Goal: Navigation & Orientation: Find specific page/section

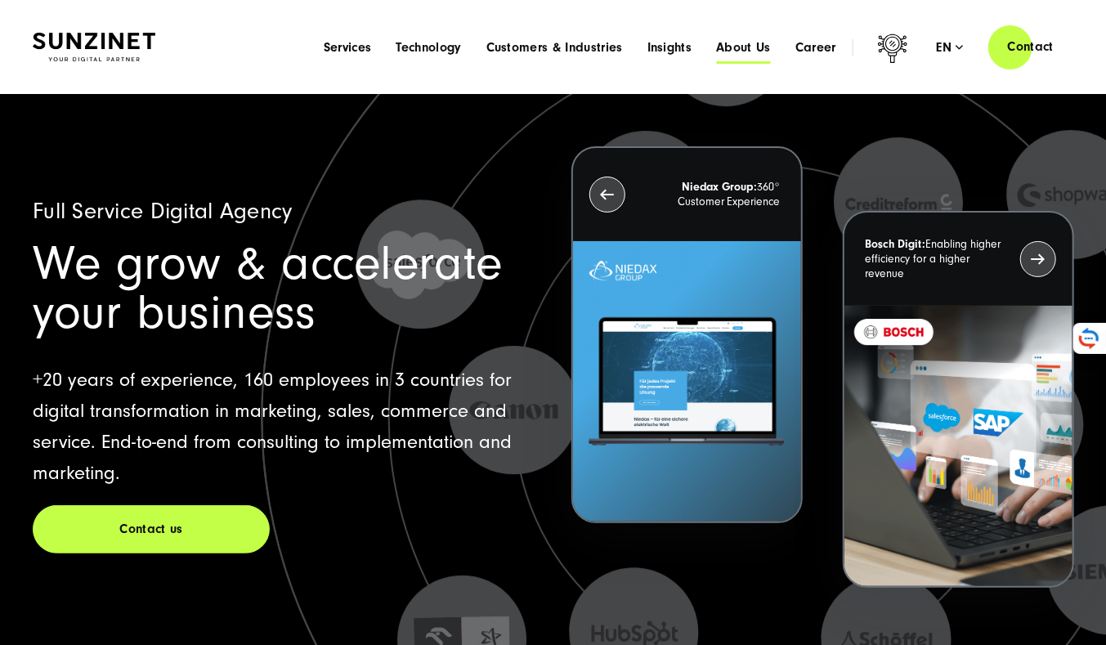
click at [760, 40] on span "About Us" at bounding box center [743, 47] width 55 height 16
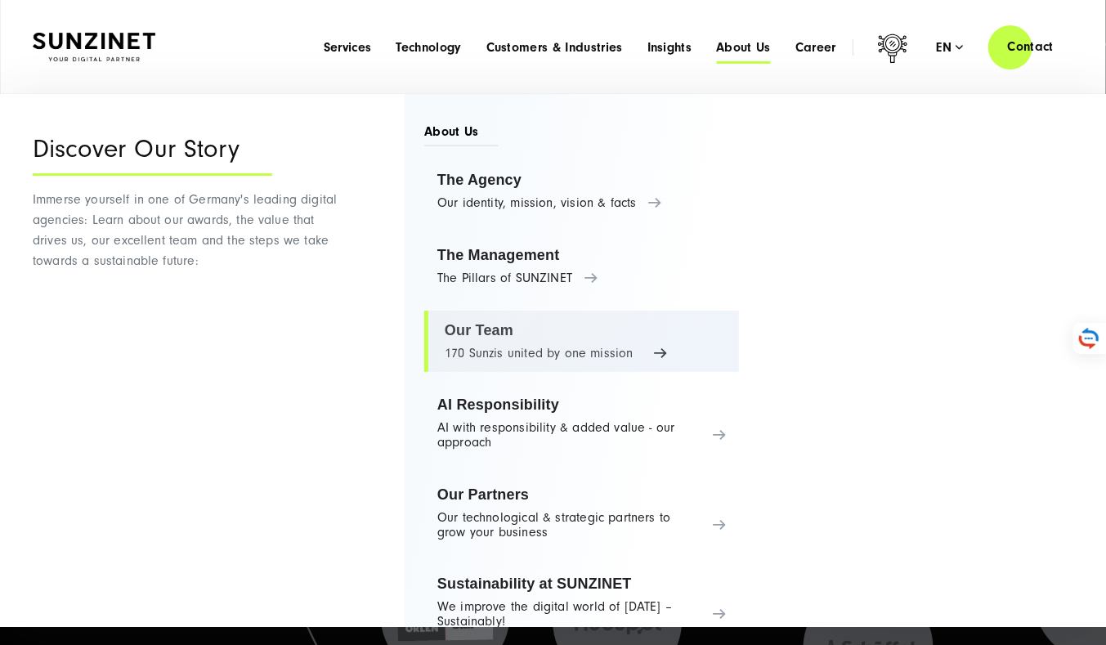
click at [506, 340] on link "Our Team 170 Sunzis united by one mission" at bounding box center [581, 342] width 315 height 62
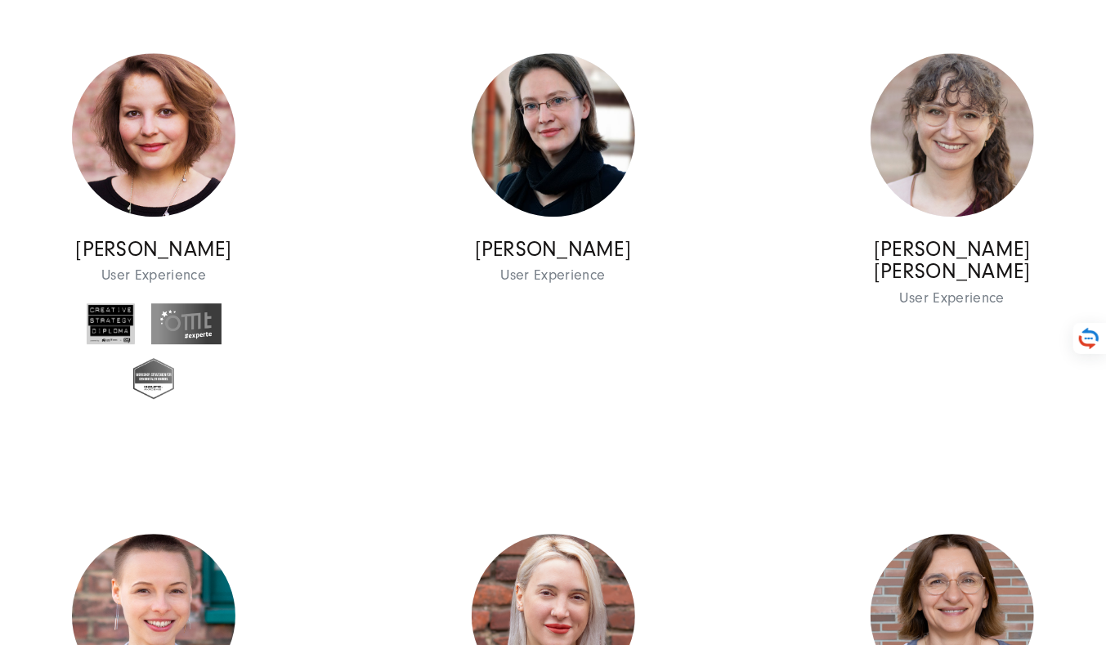
scroll to position [12653, 0]
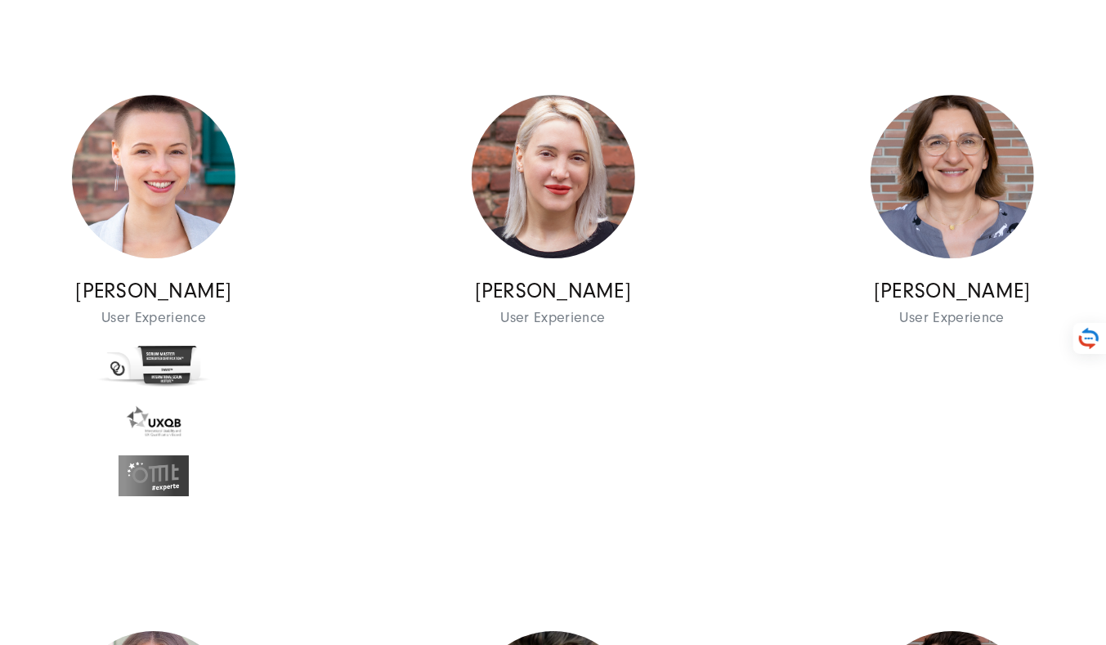
click at [707, 245] on div "[PERSON_NAME] User Experience User Experience User Experience [PERSON_NAME] Use…" at bounding box center [552, 304] width 399 height 458
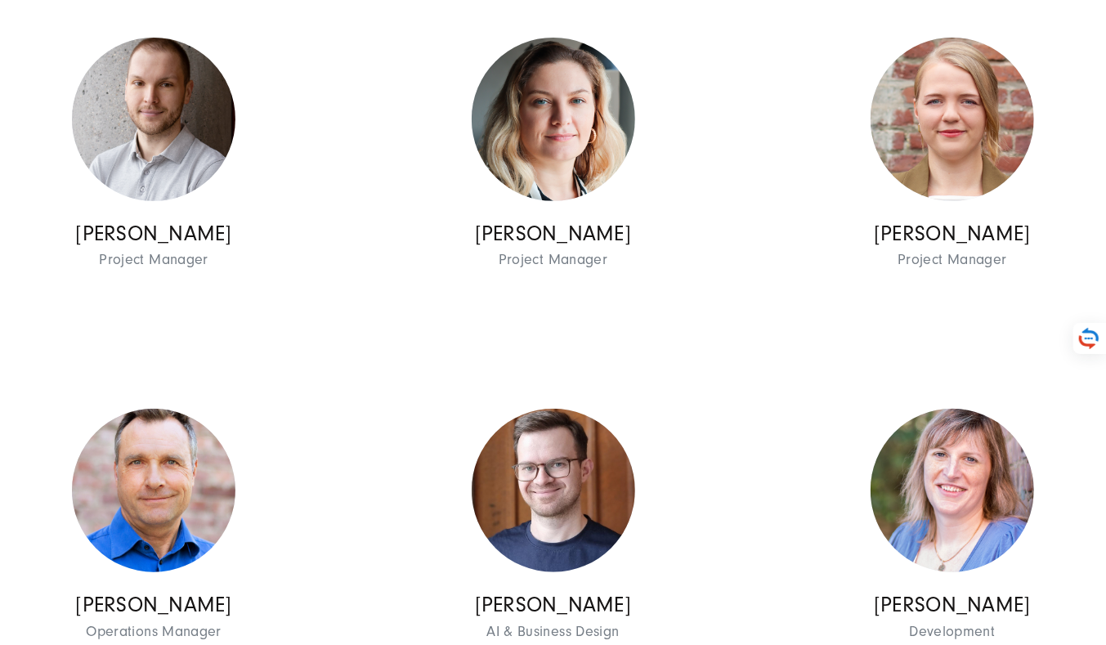
scroll to position [13658, 0]
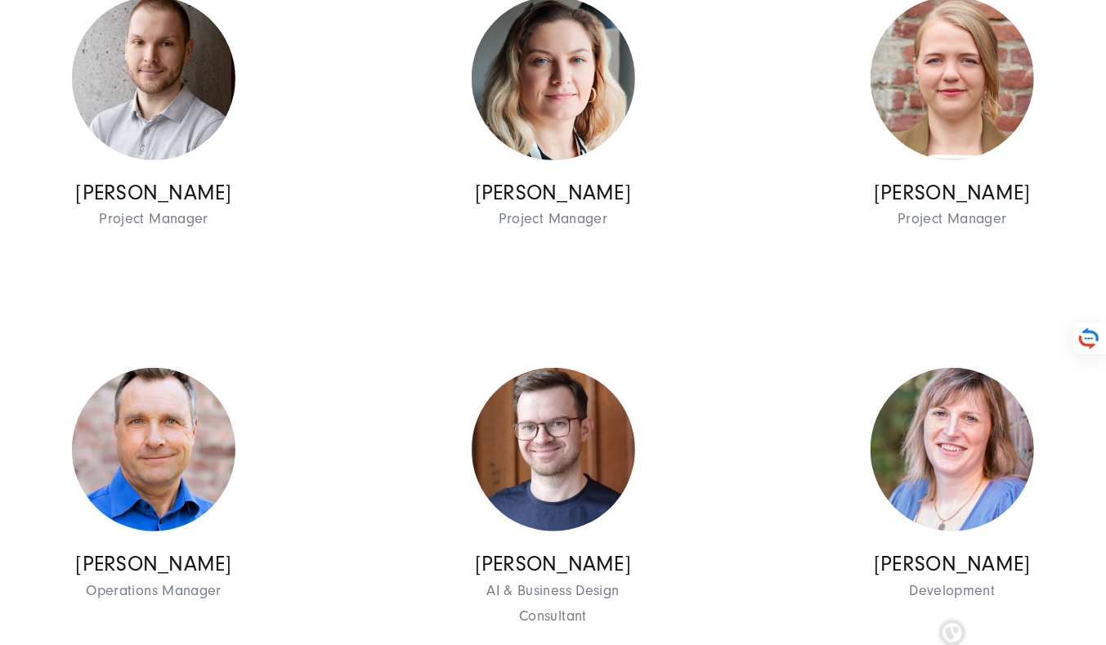
click at [736, 230] on div "[PERSON_NAME] Project Manager Project Management Project Management [PERSON_NAM…" at bounding box center [552, 124] width 399 height 294
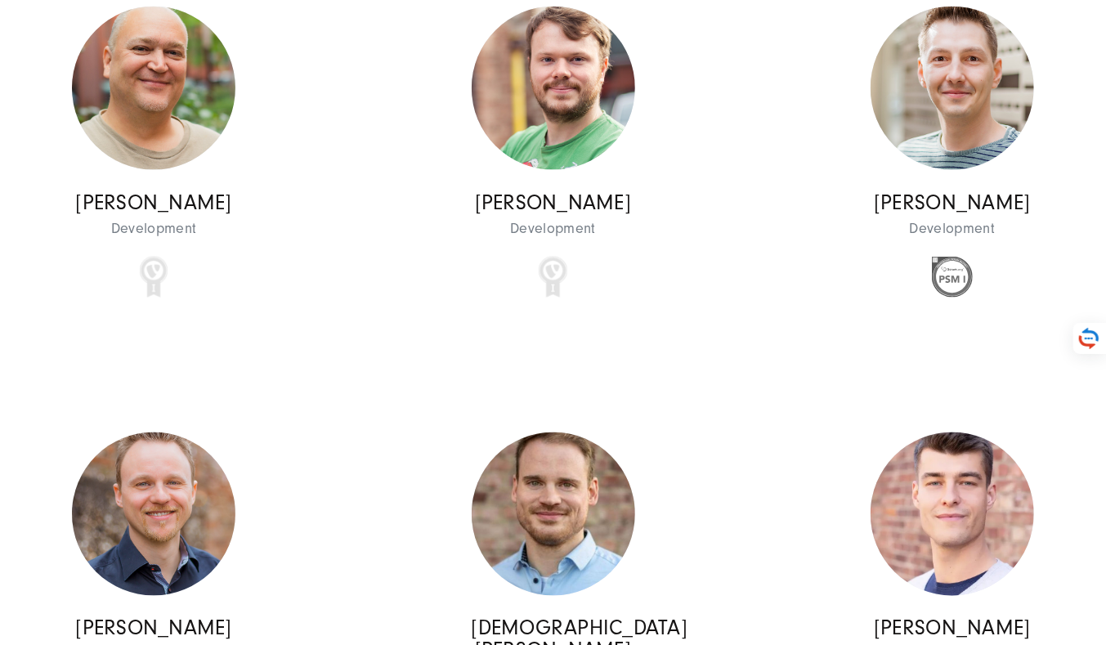
scroll to position [14447, 0]
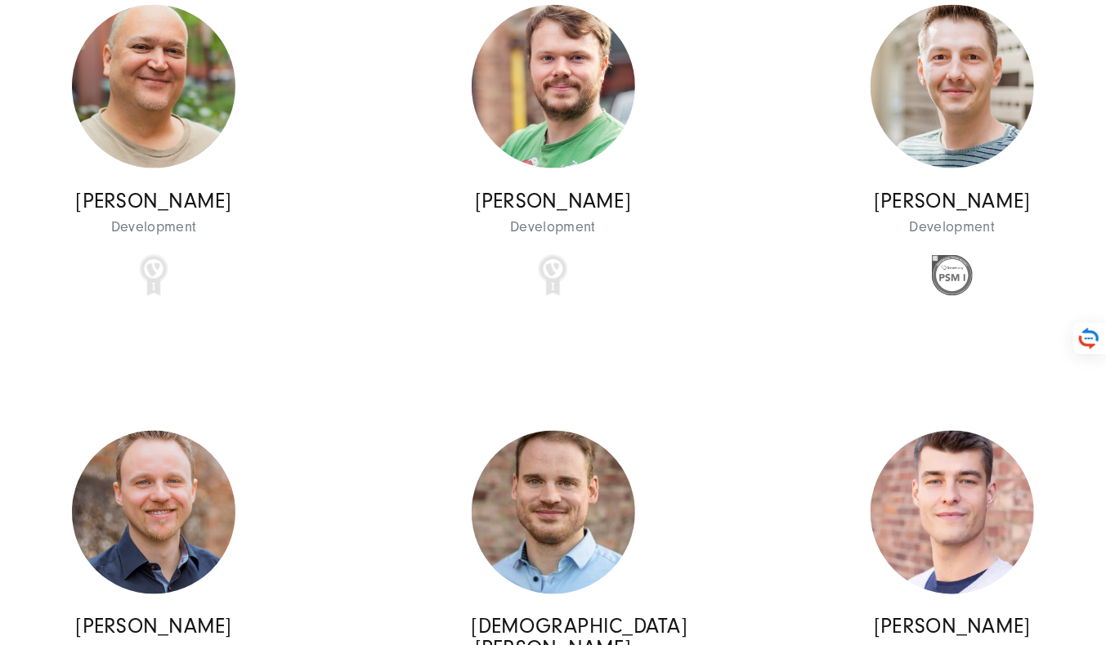
click at [736, 230] on div "[PERSON_NAME] Development Development Development [PERSON_NAME] Development" at bounding box center [552, 159] width 399 height 349
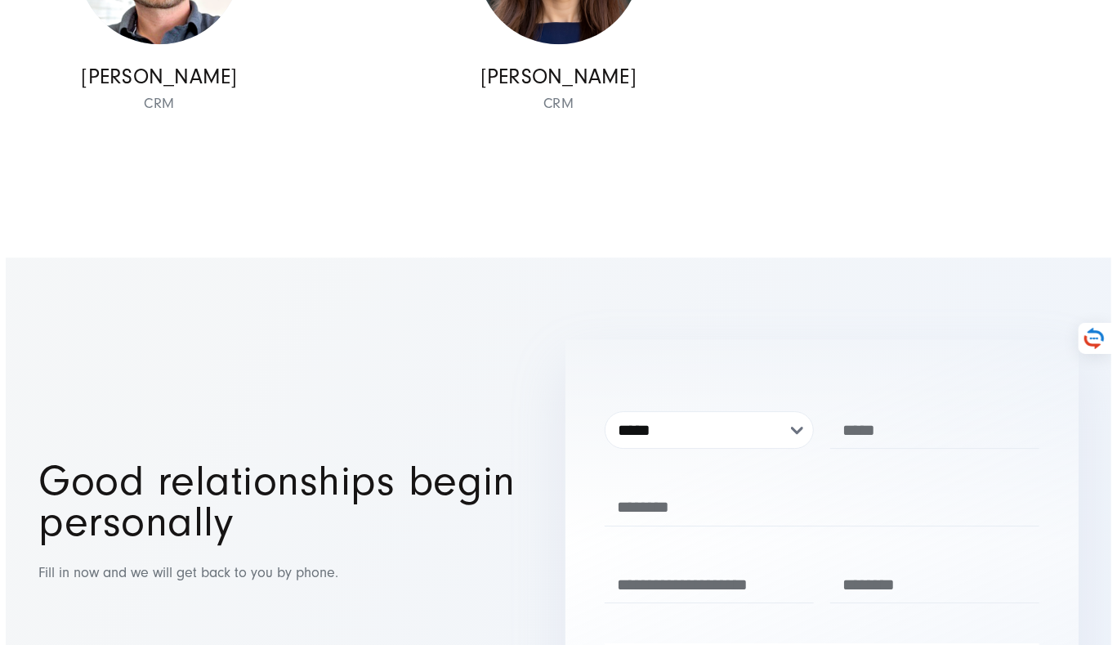
scroll to position [19116, 0]
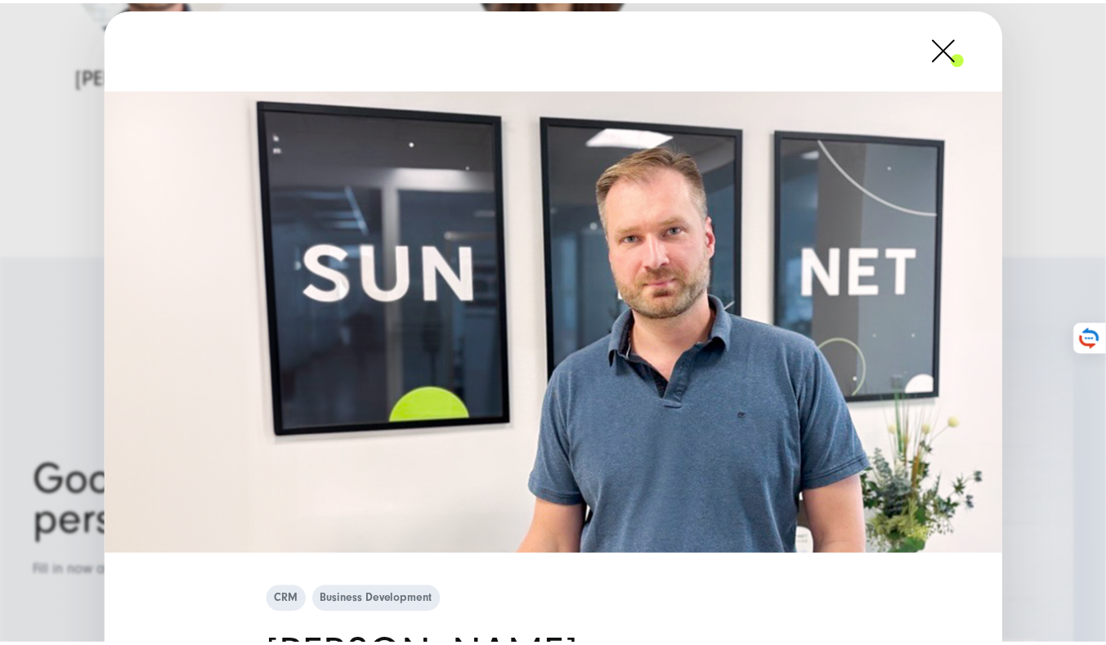
scroll to position [302, 0]
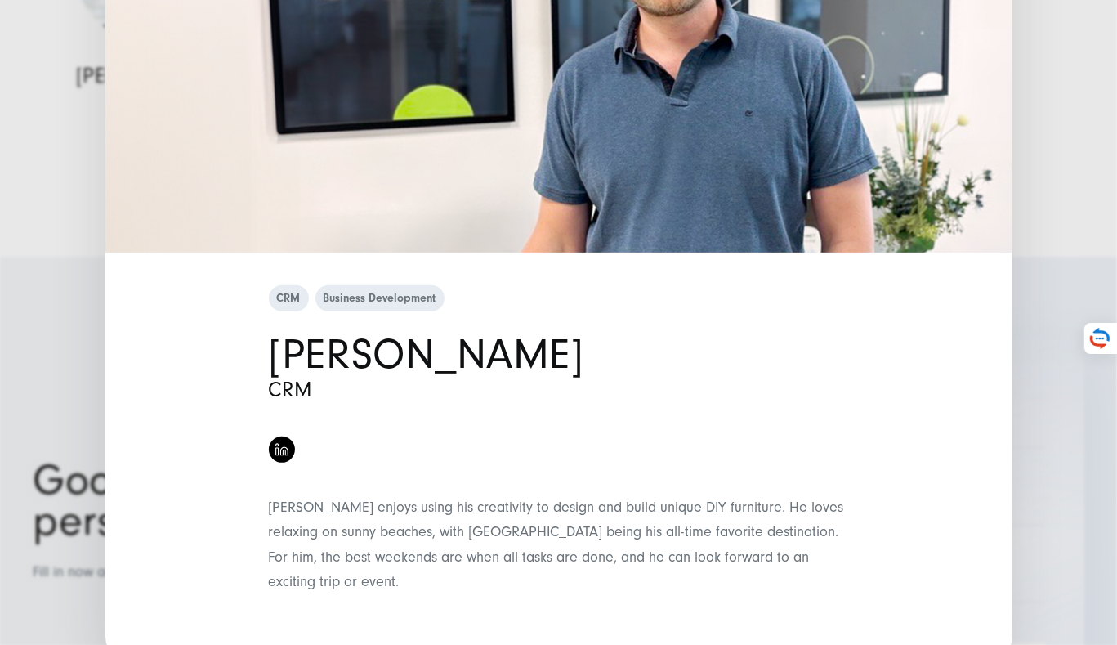
click at [1045, 198] on div "CRM Business Development [PERSON_NAME] CRM" at bounding box center [558, 322] width 1117 height 645
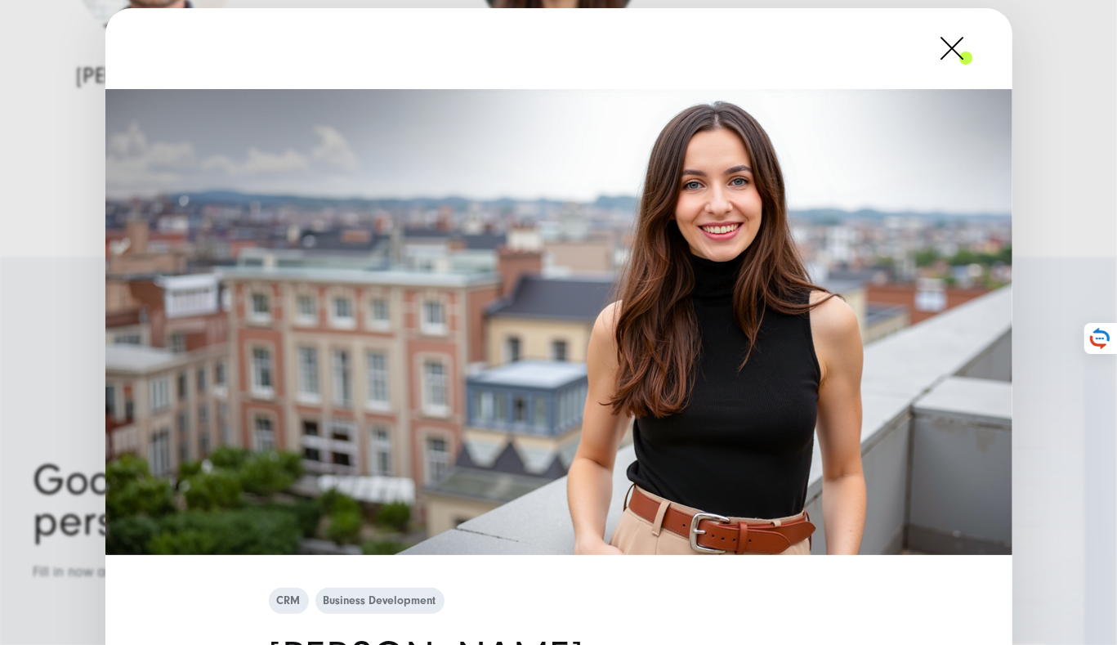
click at [1056, 264] on div "CRM Business Development [PERSON_NAME] CRM" at bounding box center [558, 322] width 1117 height 645
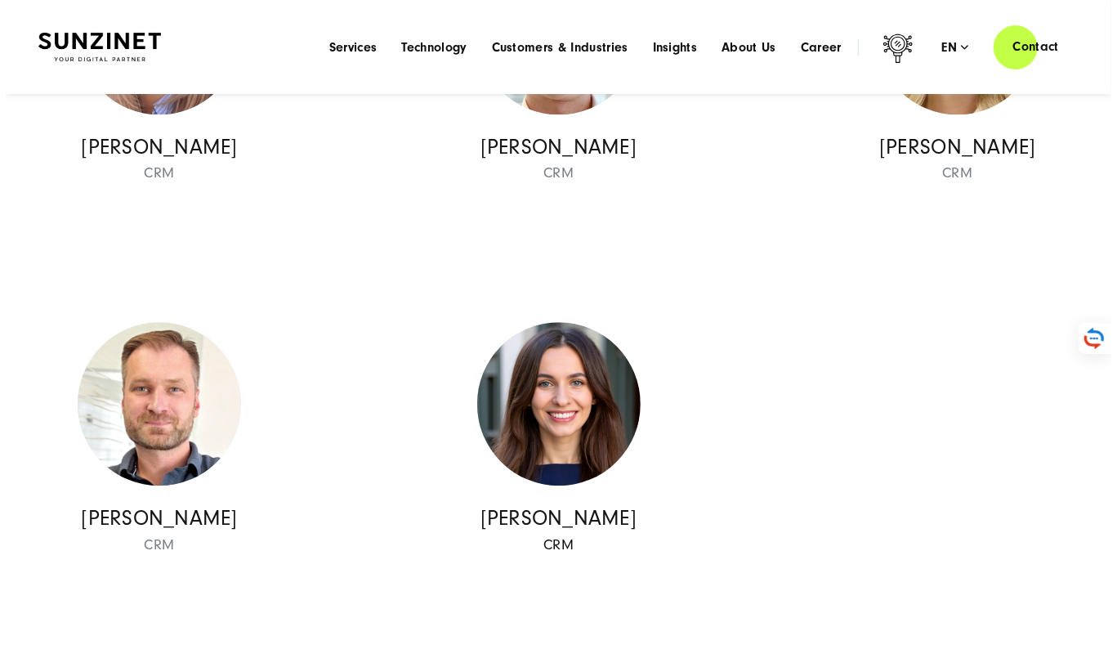
scroll to position [18674, 0]
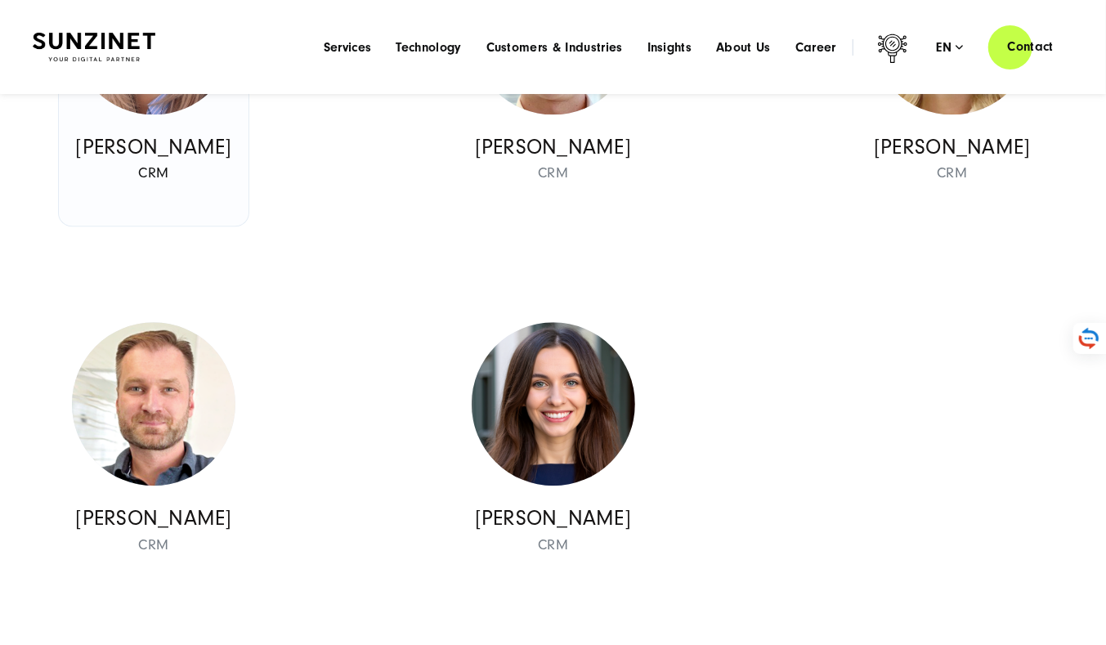
click at [189, 114] on img at bounding box center [153, 32] width 163 height 163
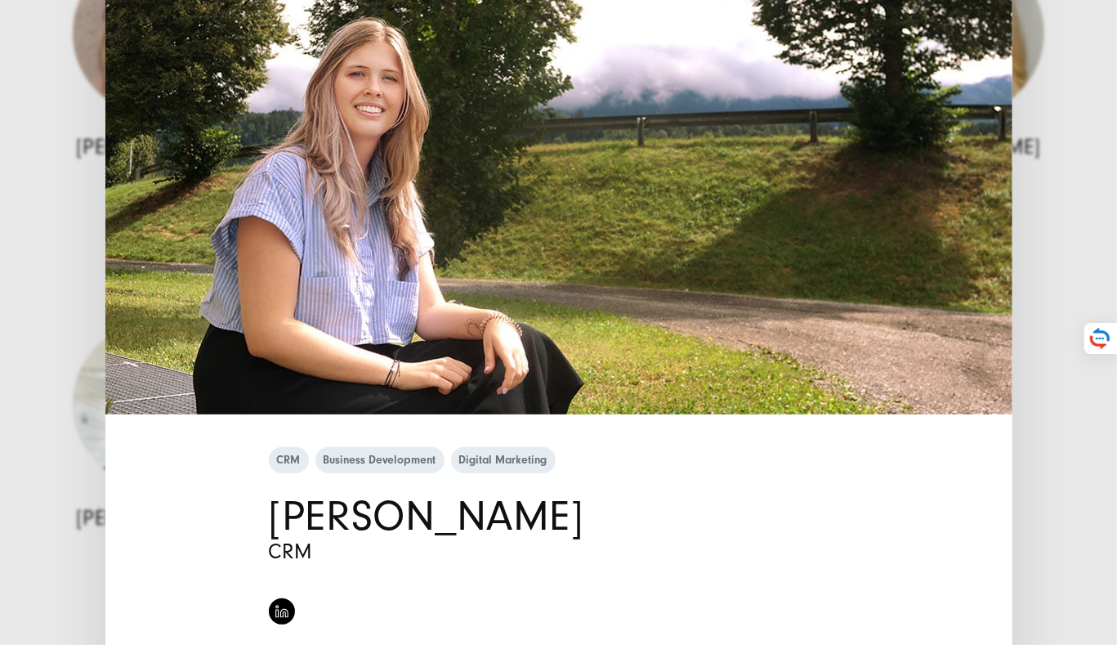
scroll to position [139, 0]
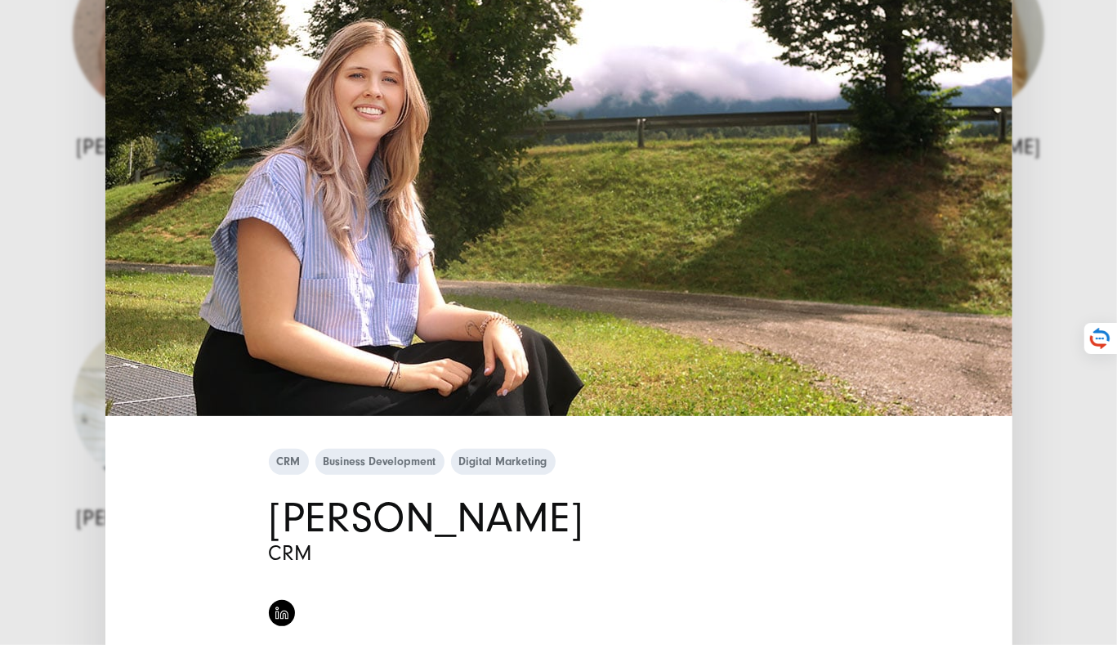
click at [1091, 212] on div "CRM Business Development Digital Marketing [PERSON_NAME] CRM" at bounding box center [558, 322] width 1117 height 645
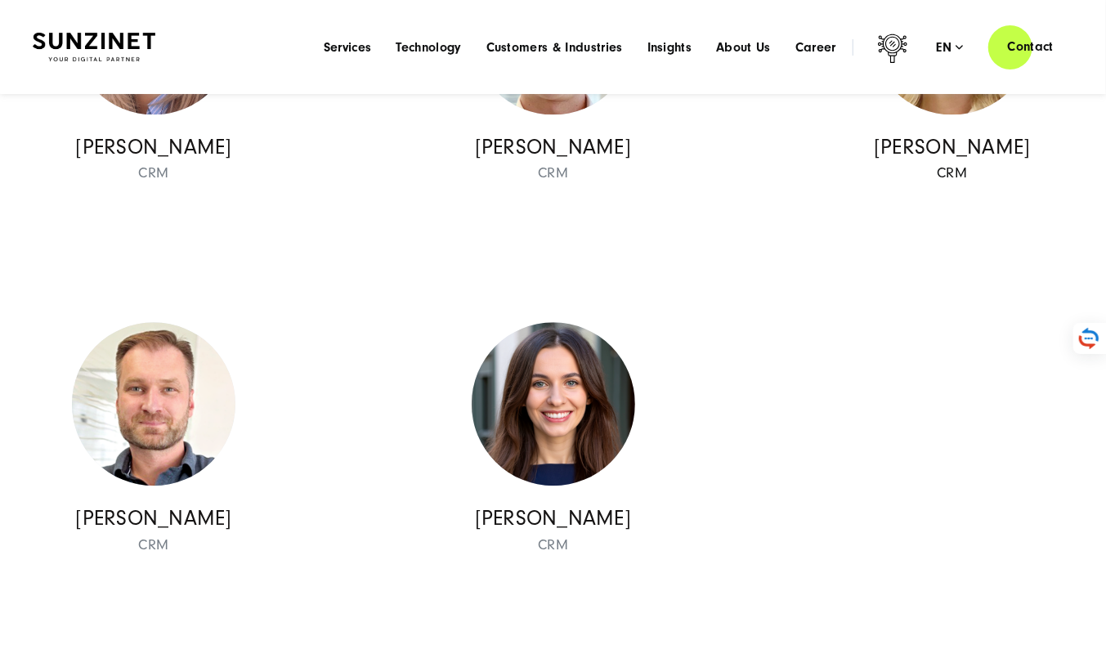
click at [948, 114] on img at bounding box center [951, 32] width 163 height 163
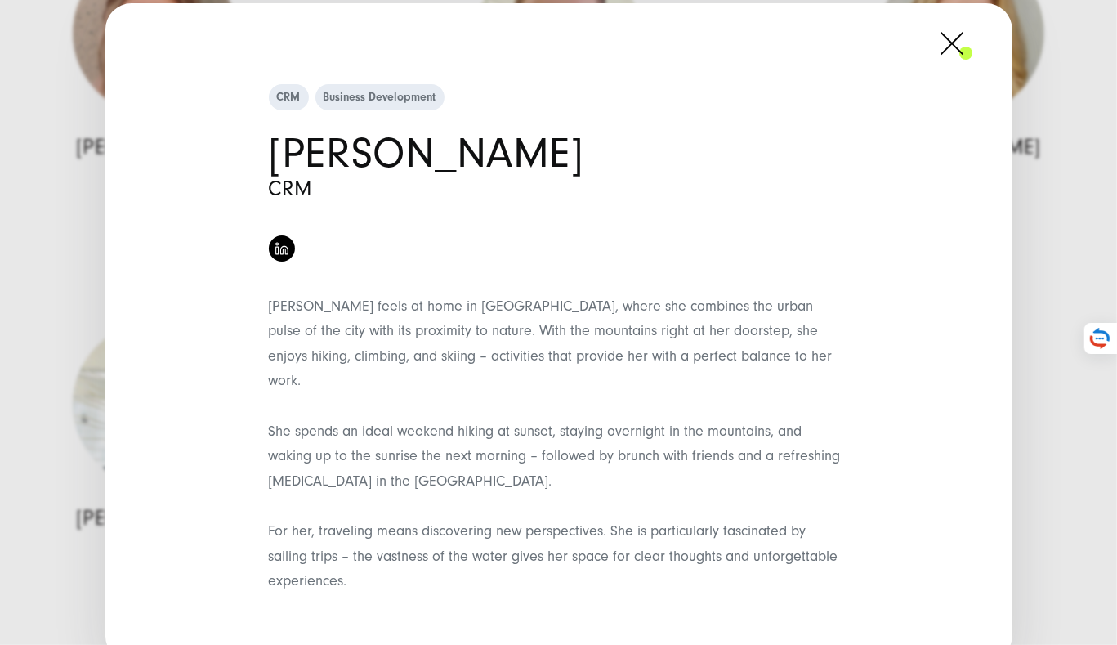
scroll to position [0, 0]
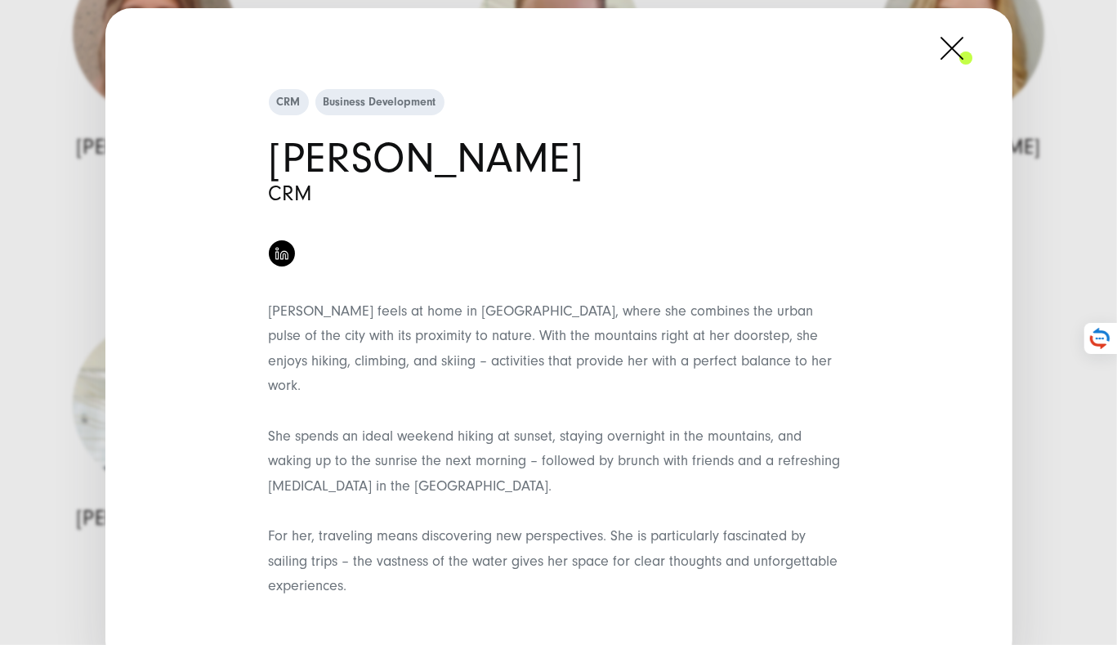
click at [1051, 197] on div "CRM Business Development [PERSON_NAME] CRM She spends an ideal weekend hiking a…" at bounding box center [558, 322] width 1117 height 645
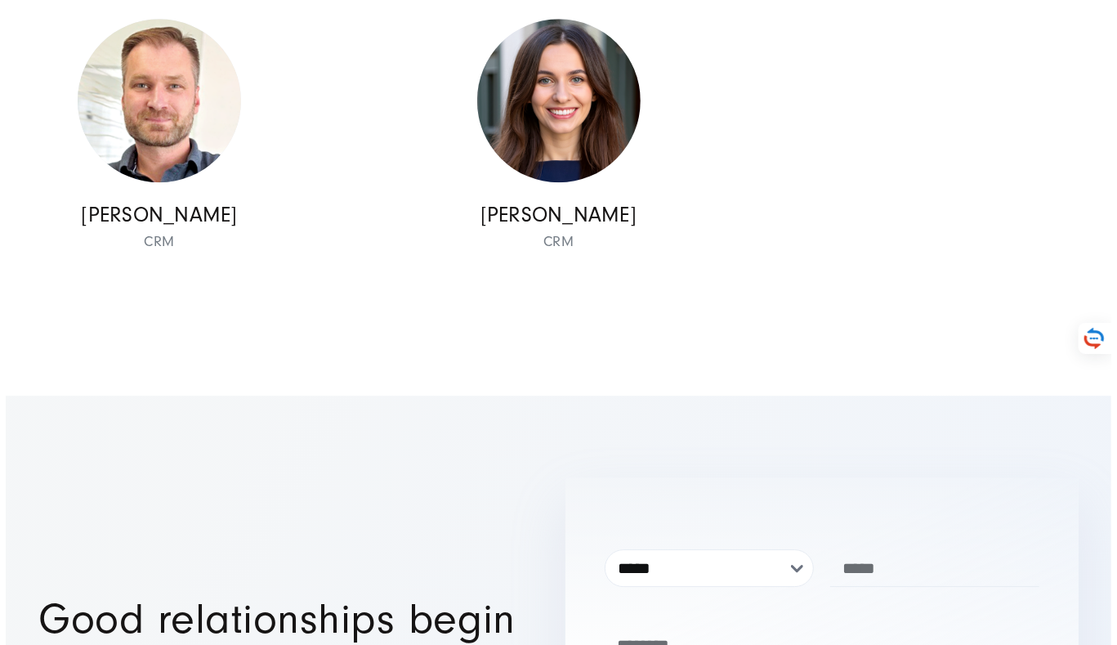
scroll to position [18978, 0]
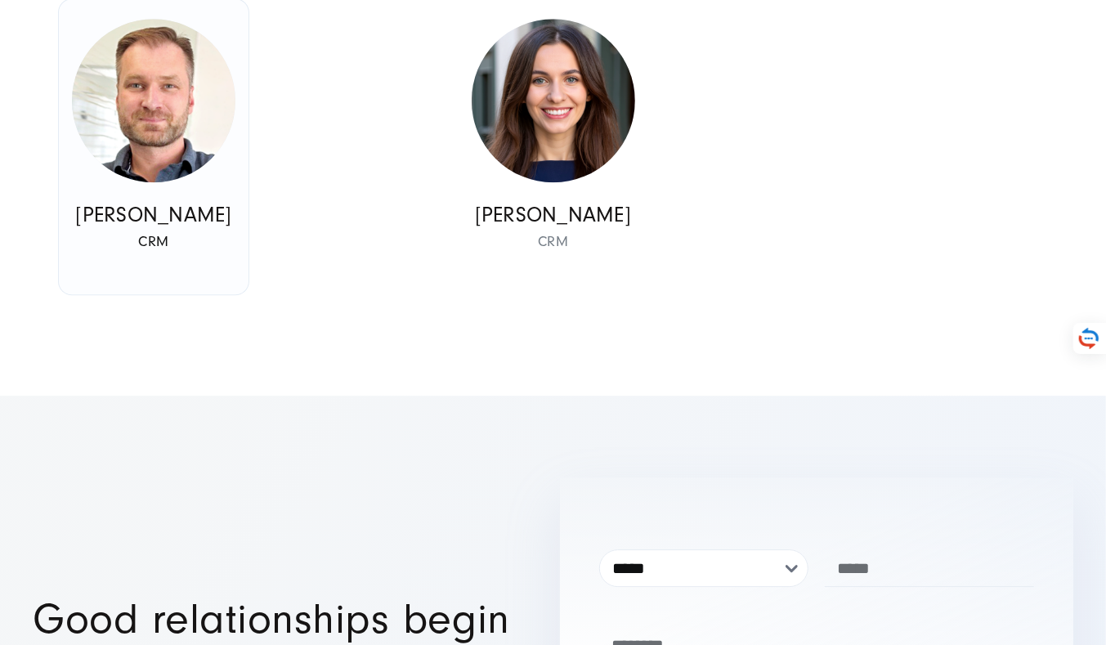
click at [173, 182] on img at bounding box center [153, 100] width 163 height 163
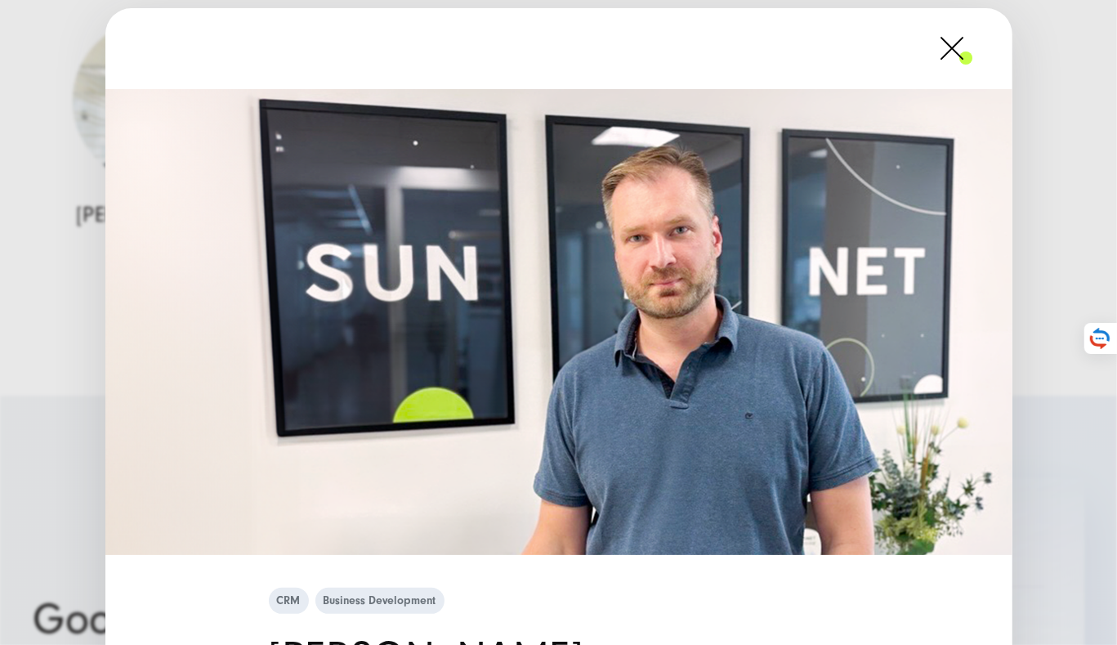
click at [1043, 267] on div "CRM Business Development [PERSON_NAME] CRM" at bounding box center [558, 322] width 1117 height 645
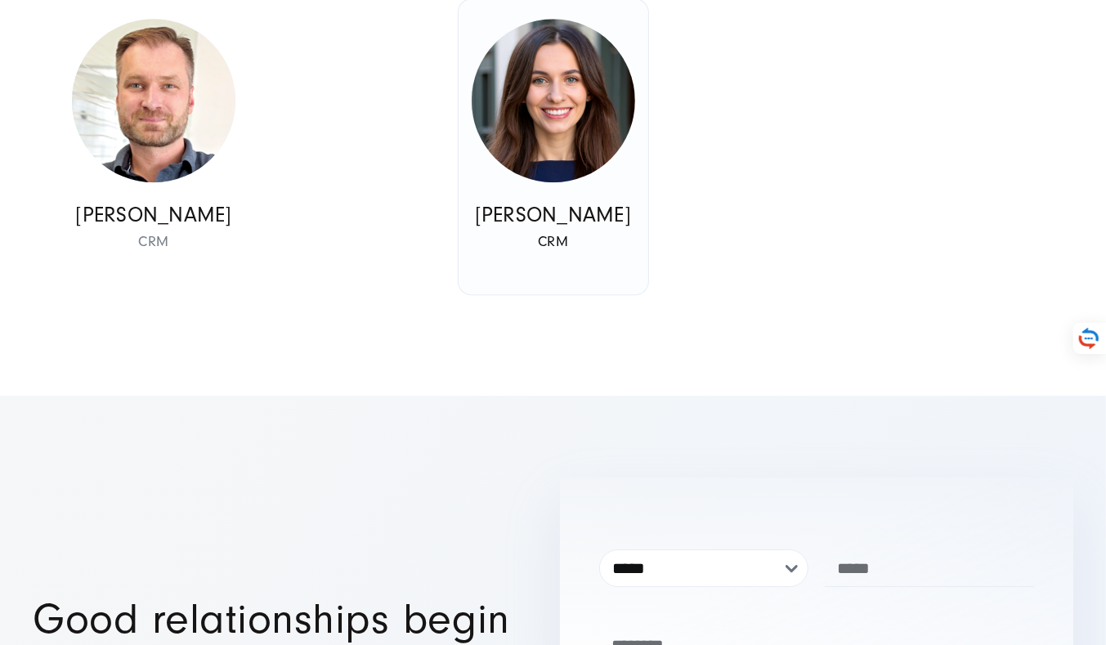
click at [587, 182] on img at bounding box center [553, 100] width 163 height 163
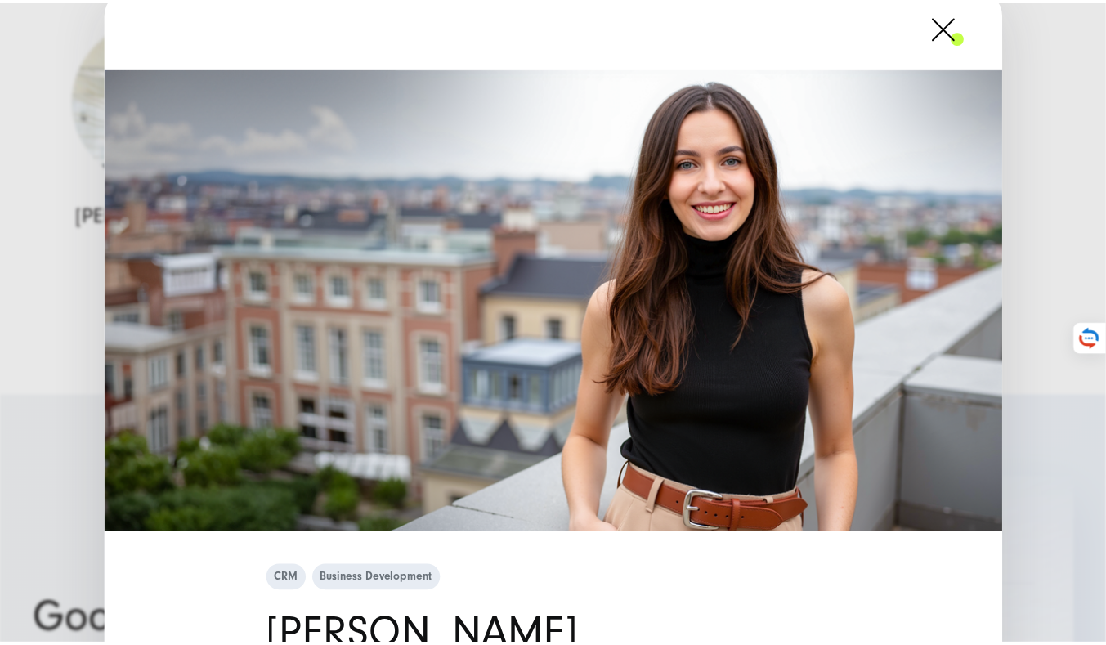
scroll to position [19, 0]
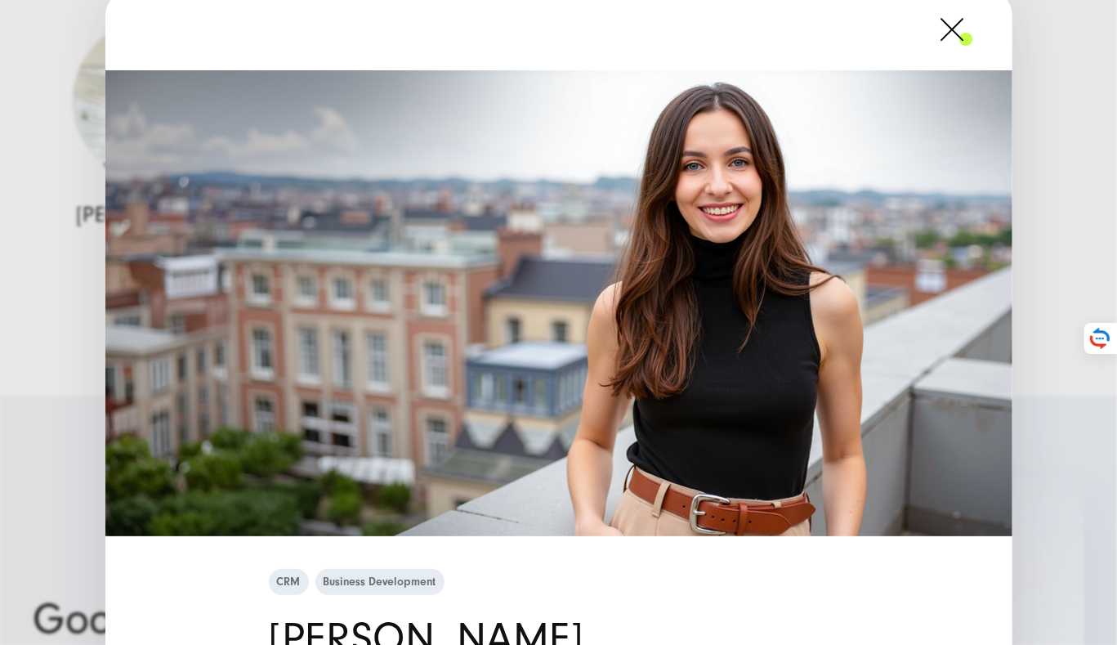
click at [56, 285] on div "CRM Business Development [PERSON_NAME] CRM" at bounding box center [558, 322] width 1117 height 645
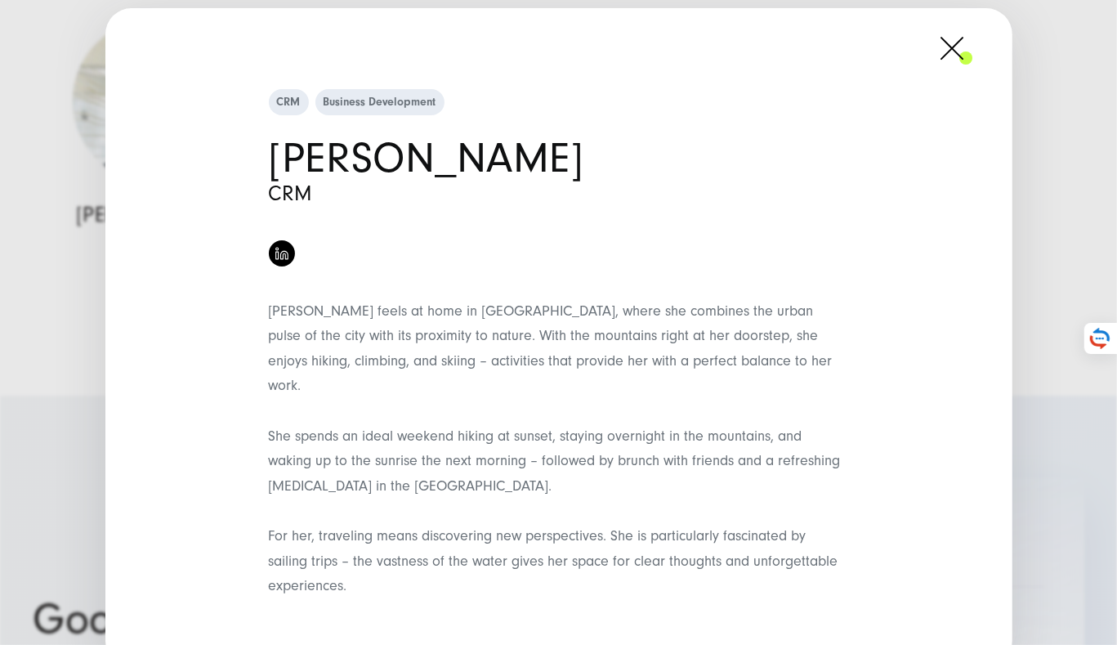
click at [1026, 180] on div "CRM Business Development [PERSON_NAME] CRM She spends an ideal weekend hiking a…" at bounding box center [558, 322] width 1117 height 645
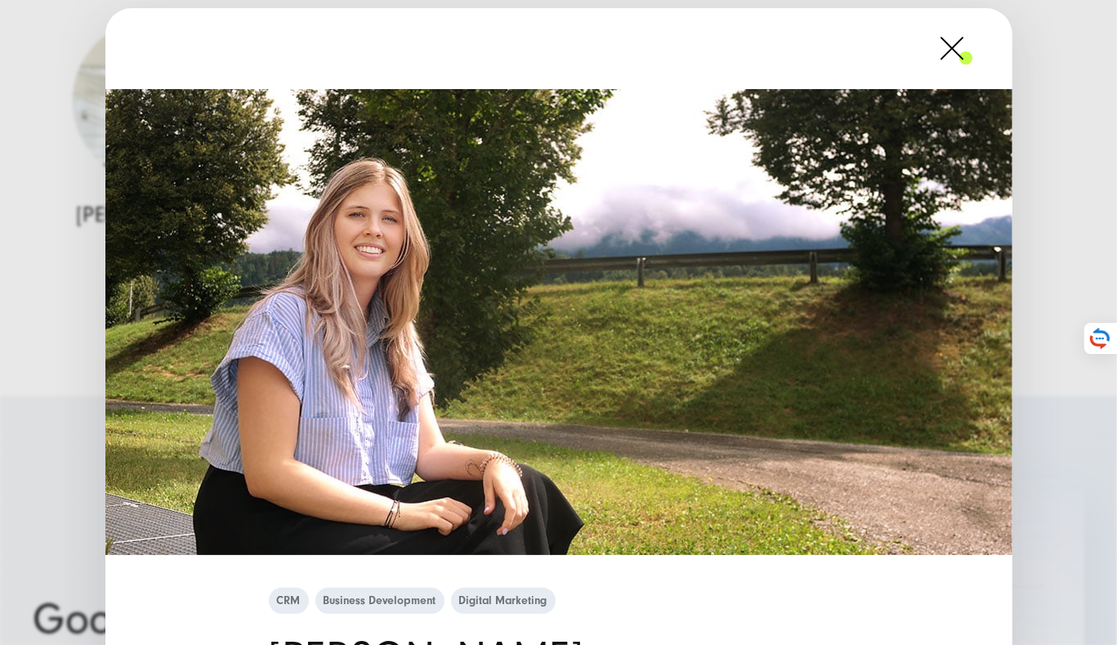
click at [83, 301] on div "CRM Business Development Digital Marketing [PERSON_NAME] CRM" at bounding box center [558, 322] width 1117 height 645
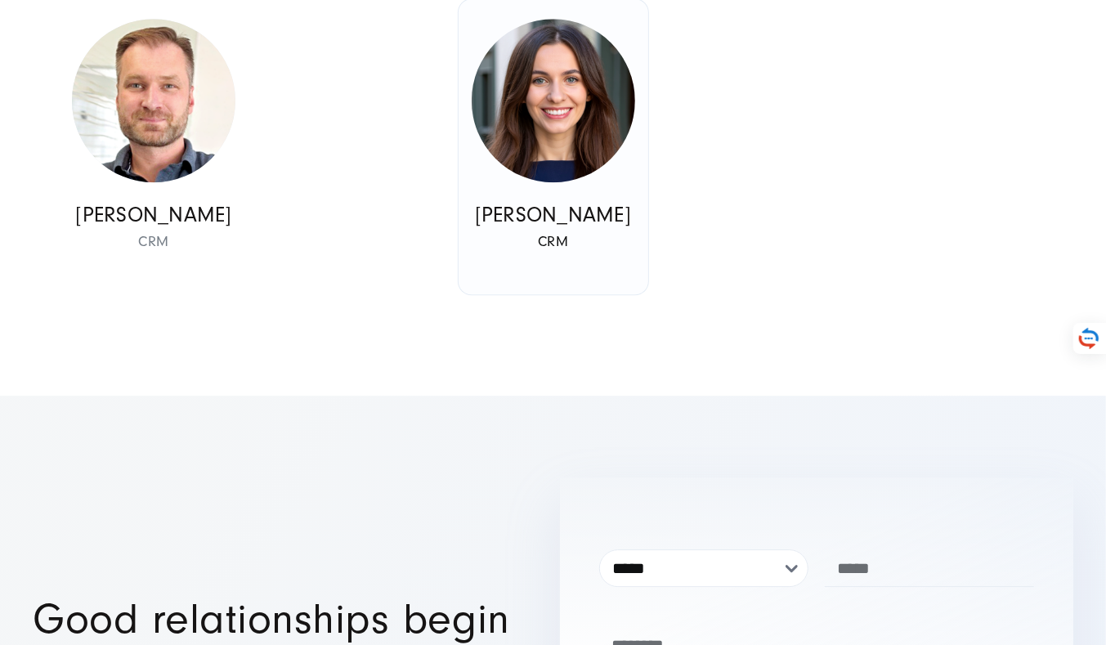
click at [561, 182] on img at bounding box center [553, 100] width 163 height 163
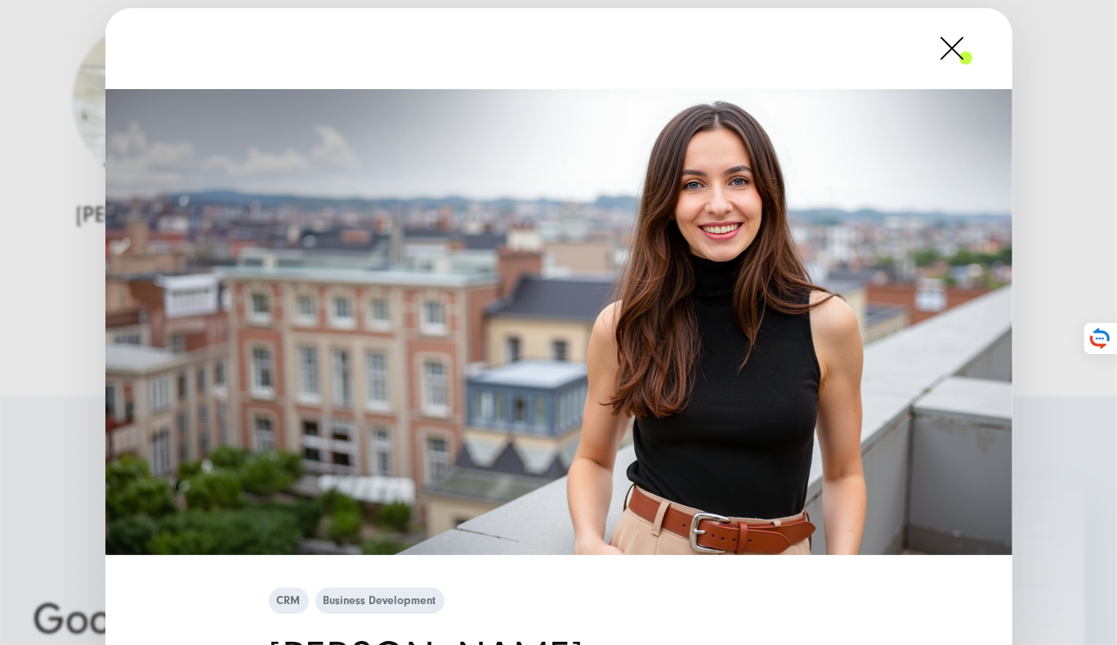
click at [60, 244] on div "CRM Business Development [PERSON_NAME] CRM" at bounding box center [558, 322] width 1117 height 645
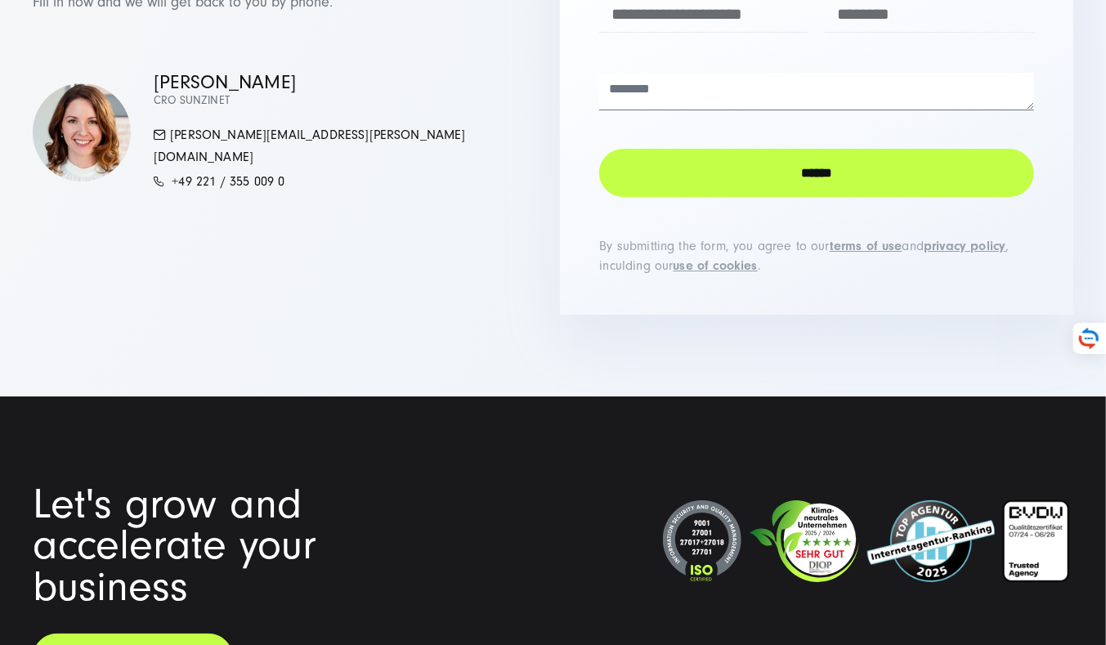
scroll to position [19686, 0]
